Goal: Obtain resource: Obtain resource

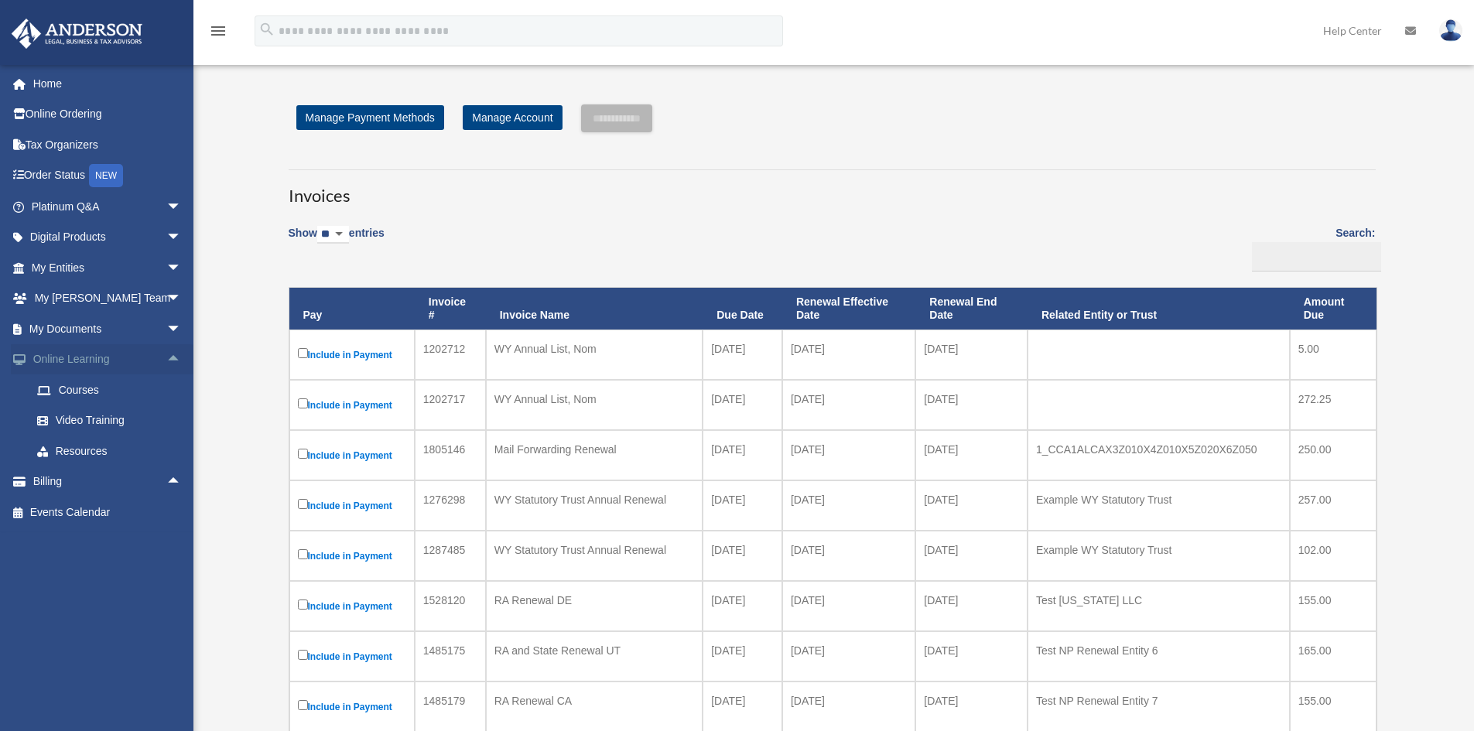
click at [166, 354] on span "arrow_drop_up" at bounding box center [181, 360] width 31 height 32
click at [166, 329] on span "arrow_drop_down" at bounding box center [181, 329] width 31 height 32
click at [77, 412] on link "Forms Library" at bounding box center [113, 421] width 183 height 31
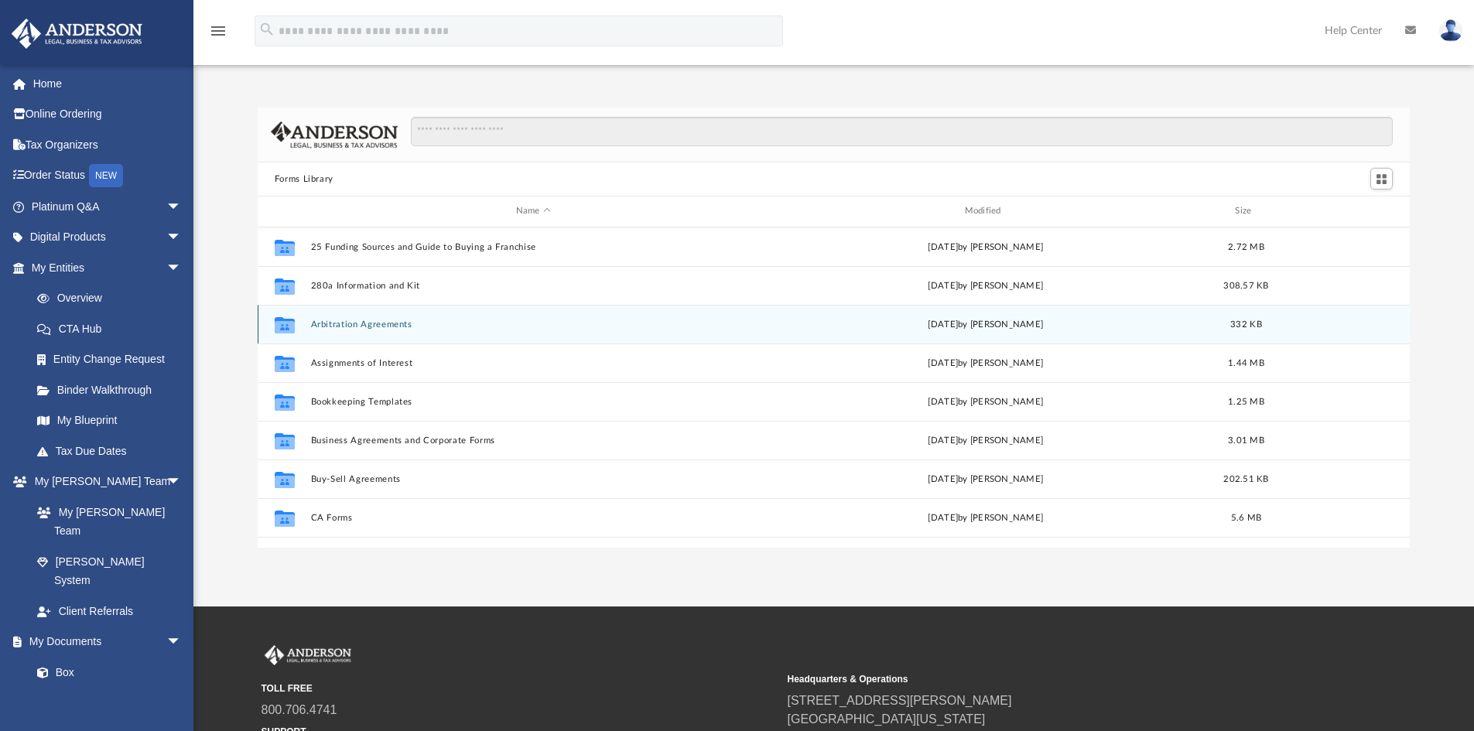
scroll to position [77, 0]
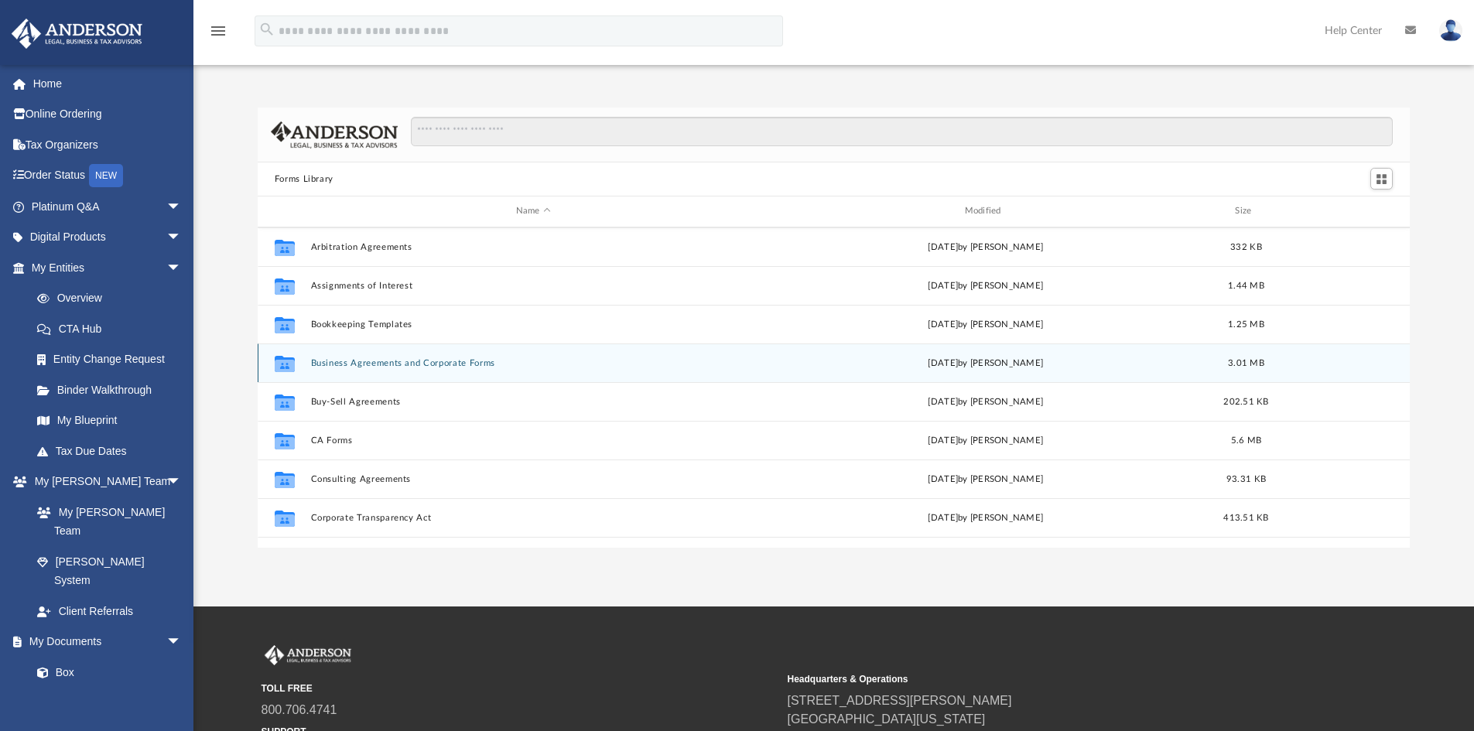
click at [375, 375] on div "Collaborated Folder Business Agreements and Corporate Forms [DATE] by [PERSON_N…" at bounding box center [834, 363] width 1153 height 39
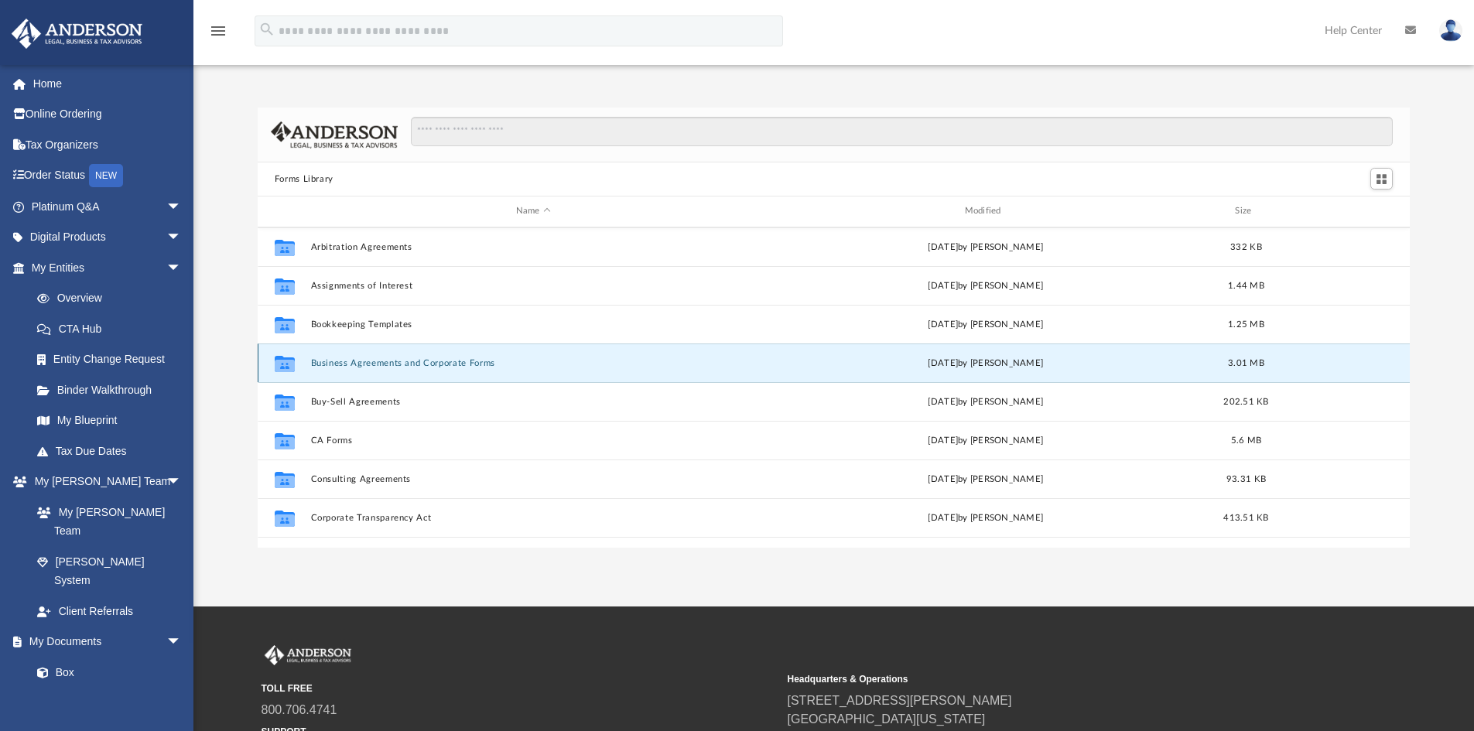
click at [376, 363] on button "Business Agreements and Corporate Forms" at bounding box center [533, 363] width 446 height 10
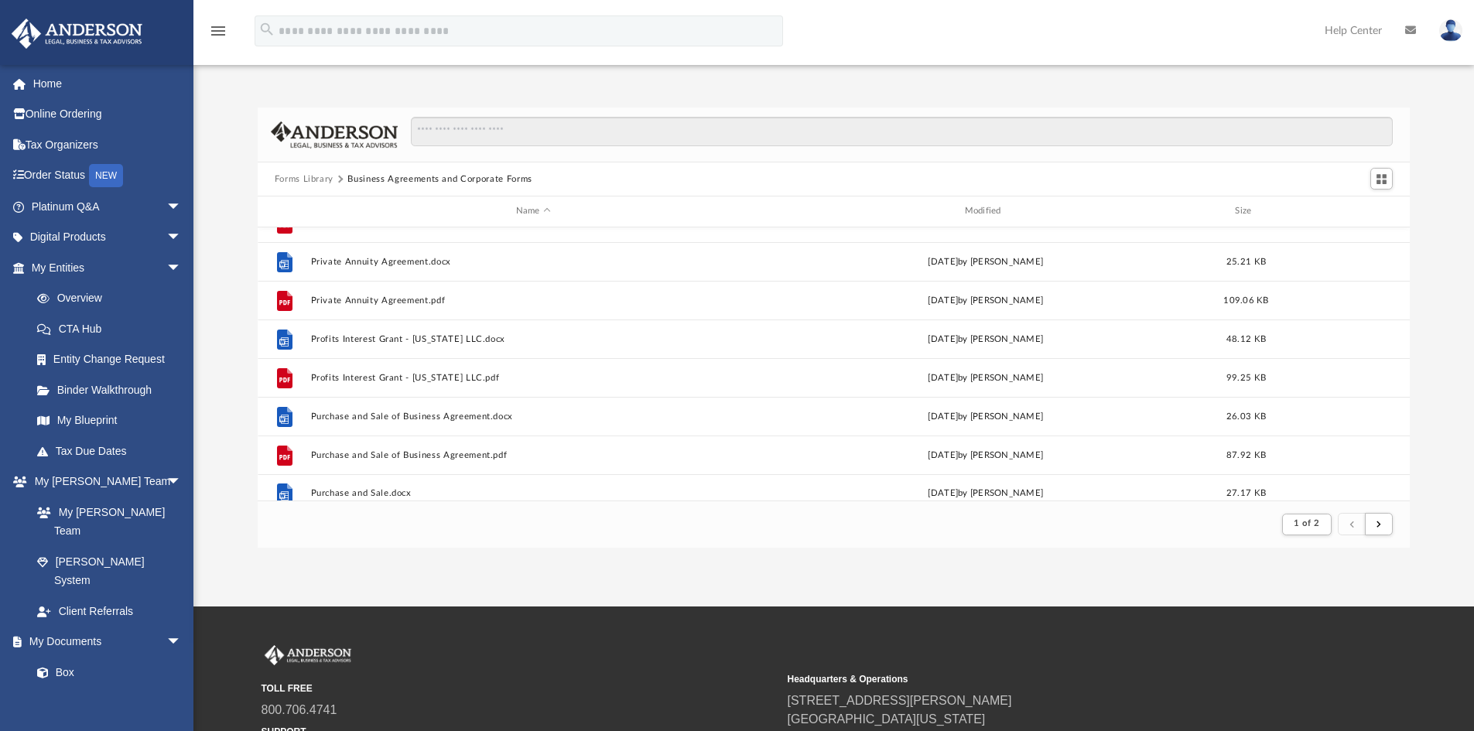
scroll to position [1662, 0]
